Goal: Task Accomplishment & Management: Complete application form

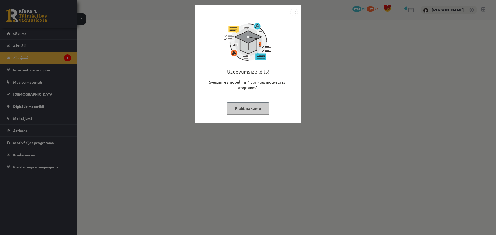
click at [246, 112] on button "Pildīt nākamo" at bounding box center [248, 109] width 42 height 12
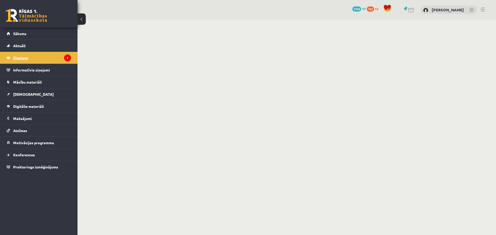
click at [48, 54] on legend "Ziņojumi 1" at bounding box center [42, 58] width 58 height 12
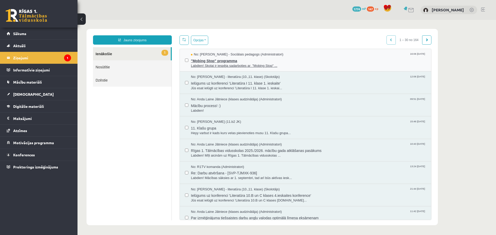
click at [231, 67] on span "Labdien! Skolai ir iespēja sadarboties ar "Mobing Stop" ..." at bounding box center [308, 66] width 235 height 5
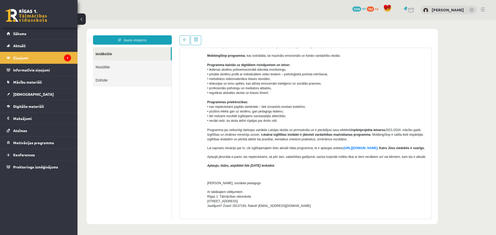
scroll to position [52, 0]
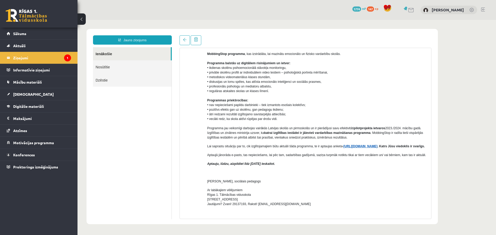
click at [375, 147] on link "[URL][DOMAIN_NAME]" at bounding box center [361, 147] width 34 height 4
click at [39, 57] on legend "Ziņojumi 1" at bounding box center [42, 58] width 58 height 12
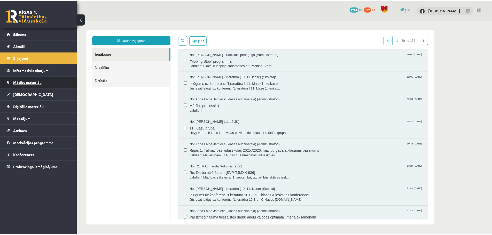
scroll to position [0, 0]
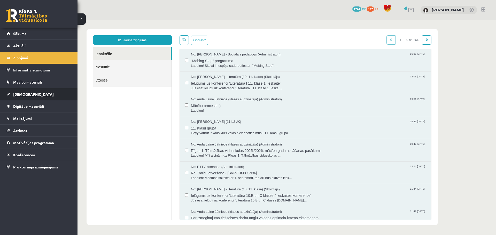
click at [34, 93] on link "[DEMOGRAPHIC_DATA]" at bounding box center [39, 94] width 64 height 12
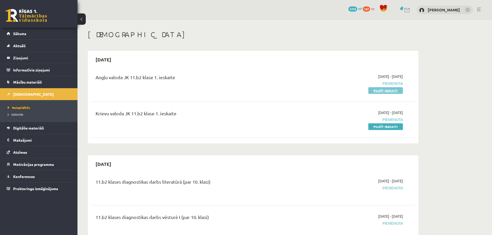
click at [392, 89] on link "Pildīt ieskaiti" at bounding box center [386, 90] width 35 height 7
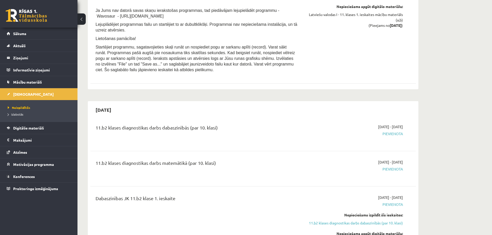
scroll to position [594, 0]
